Goal: Navigation & Orientation: Go to known website

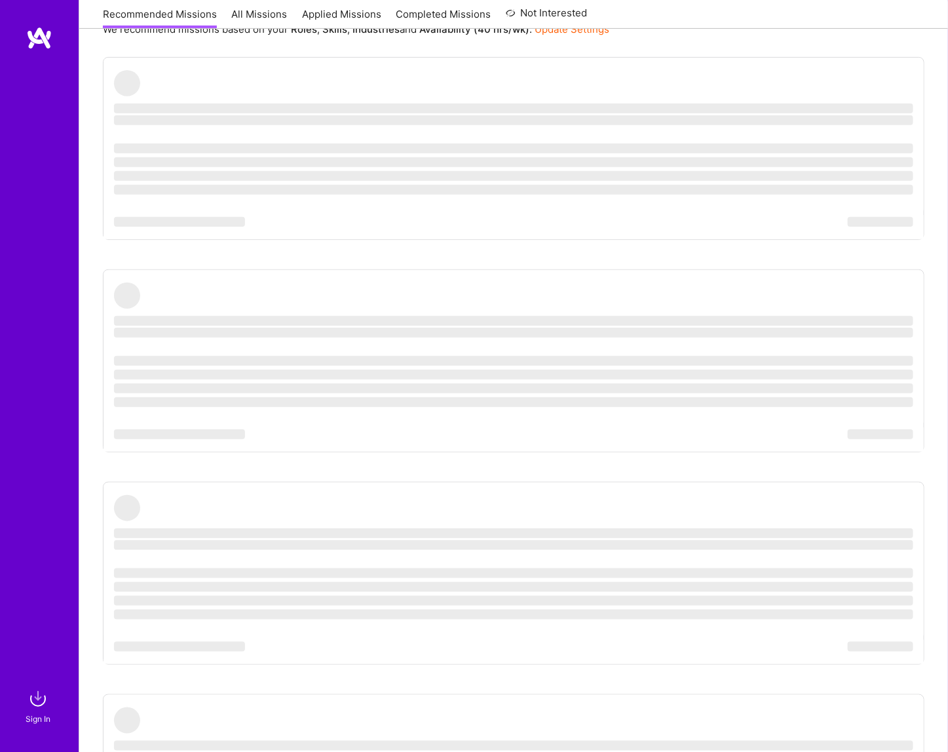
click at [39, 718] on div "Sign In" at bounding box center [38, 719] width 25 height 14
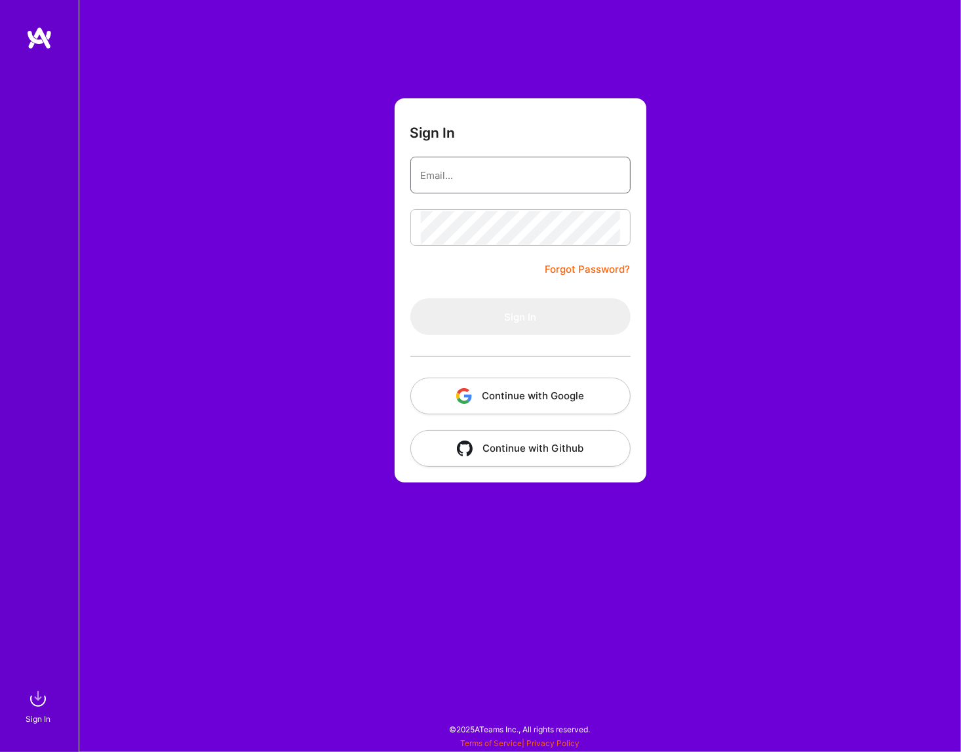
type input "[EMAIL_ADDRESS][DOMAIN_NAME]"
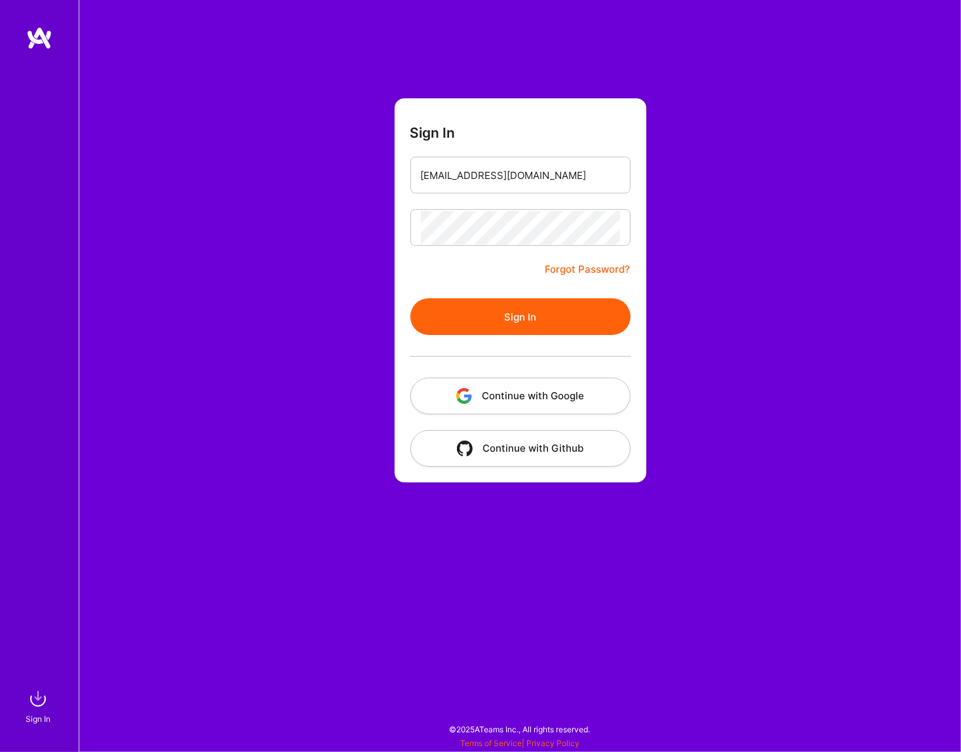
click at [449, 311] on button "Sign In" at bounding box center [520, 316] width 220 height 37
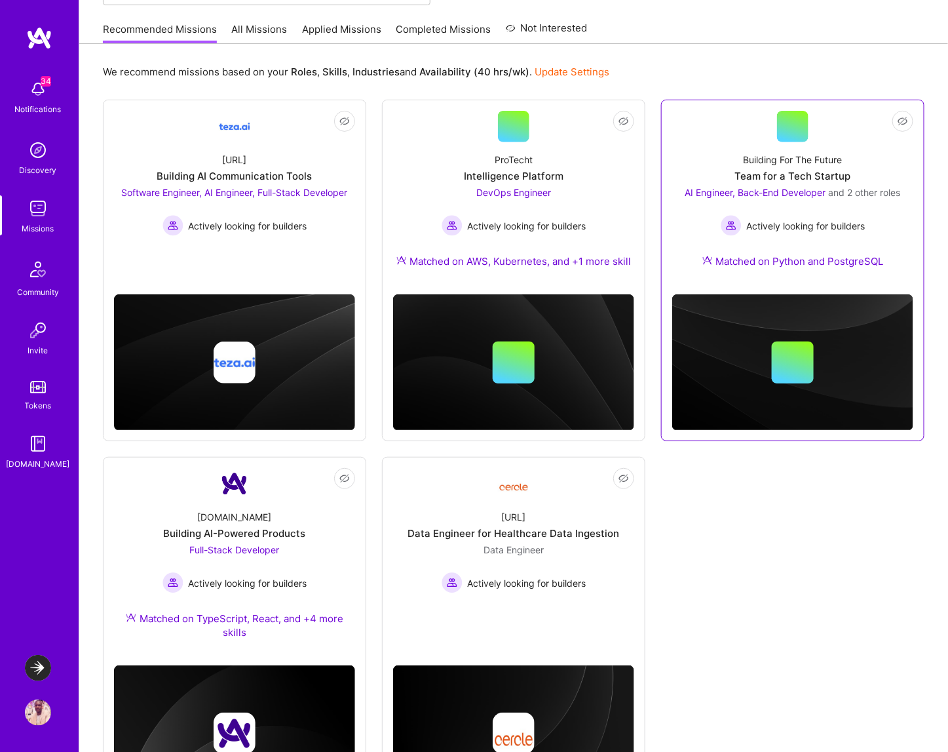
scroll to position [126, 0]
